Goal: Information Seeking & Learning: Learn about a topic

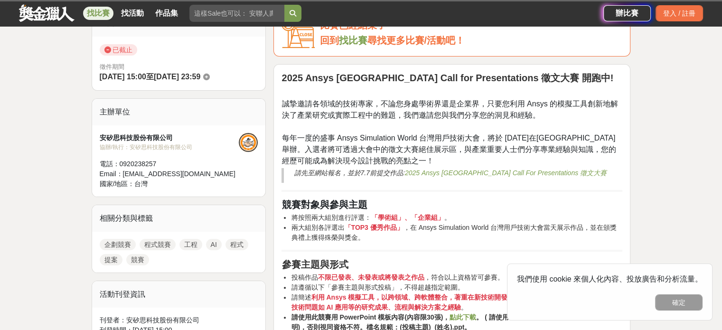
scroll to position [167, 0]
click at [463, 33] on div "比賽已經結束了" at bounding box center [471, 26] width 303 height 16
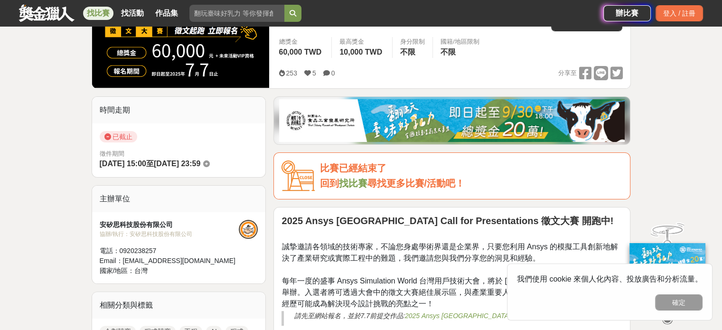
scroll to position [231, 0]
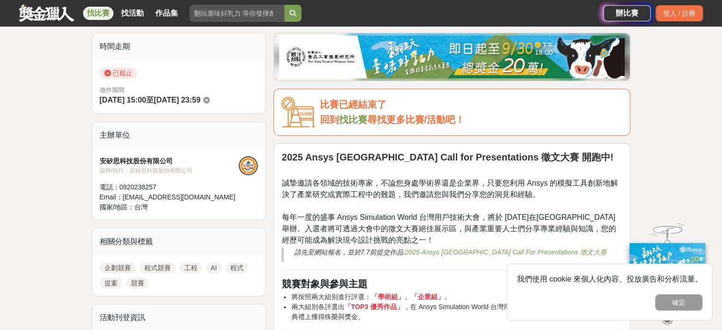
click at [449, 249] on link "2025 Ansys Taiwan Call For Presentations 徵文大賽" at bounding box center [506, 252] width 202 height 8
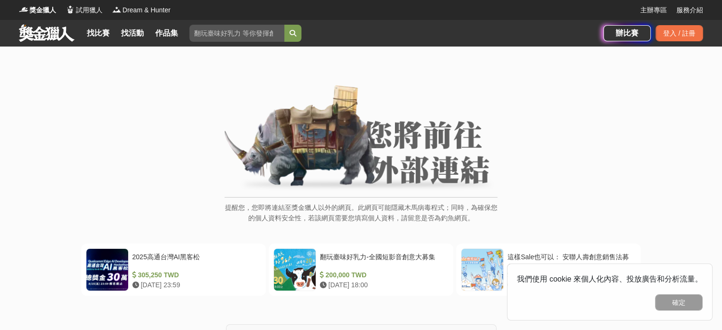
click at [429, 110] on img at bounding box center [361, 138] width 273 height 107
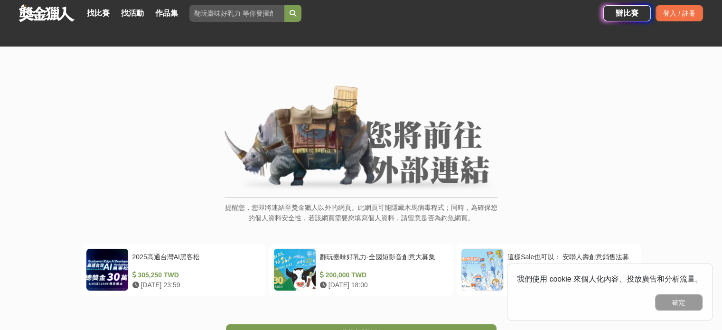
scroll to position [110, 0]
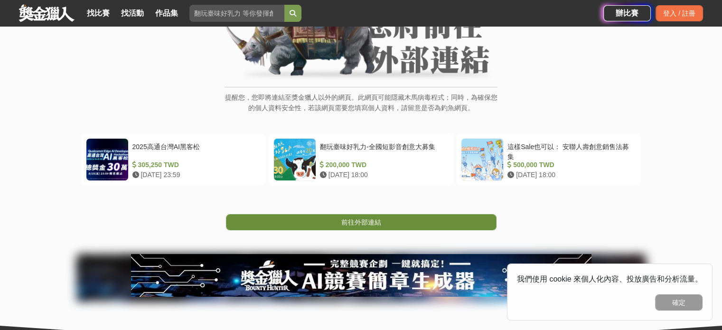
click at [359, 226] on span "前往外部連結" at bounding box center [361, 222] width 40 height 8
